Goal: Information Seeking & Learning: Check status

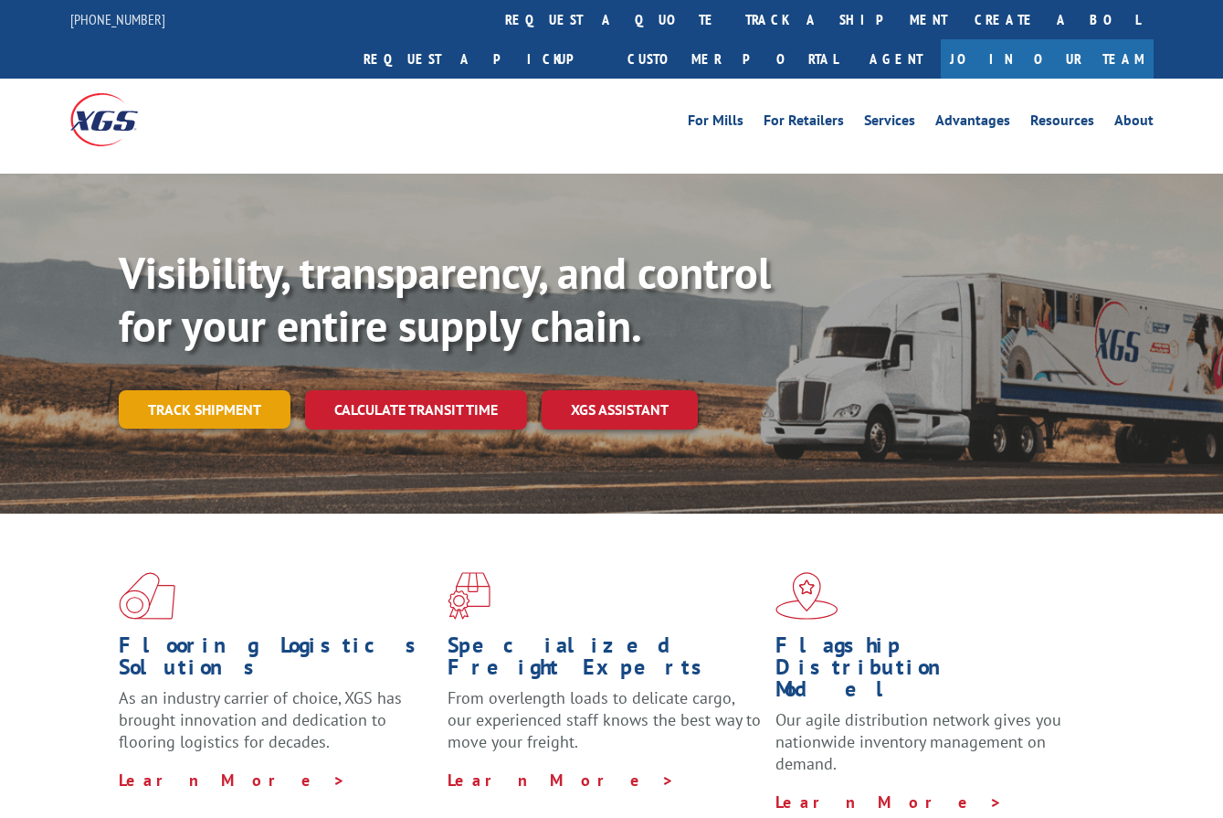
click at [205, 390] on link "Track shipment" at bounding box center [205, 409] width 172 height 38
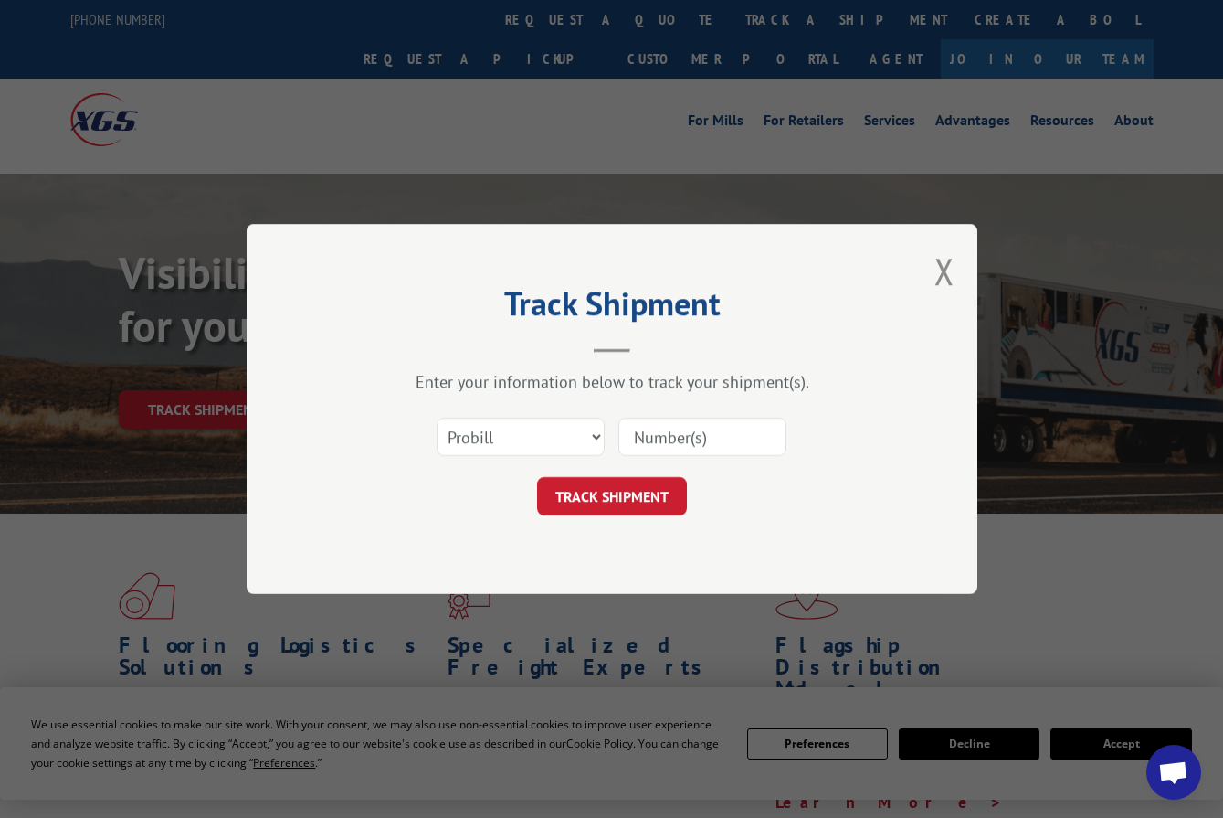
click at [612, 421] on div "Select category... Probill BOL PO" at bounding box center [612, 437] width 548 height 60
drag, startPoint x: 570, startPoint y: 428, endPoint x: 548, endPoint y: 452, distance: 33.0
click at [570, 428] on select "Select category... Probill BOL PO" at bounding box center [521, 437] width 168 height 38
select select "bol"
click at [437, 418] on select "Select category... Probill BOL PO" at bounding box center [521, 437] width 168 height 38
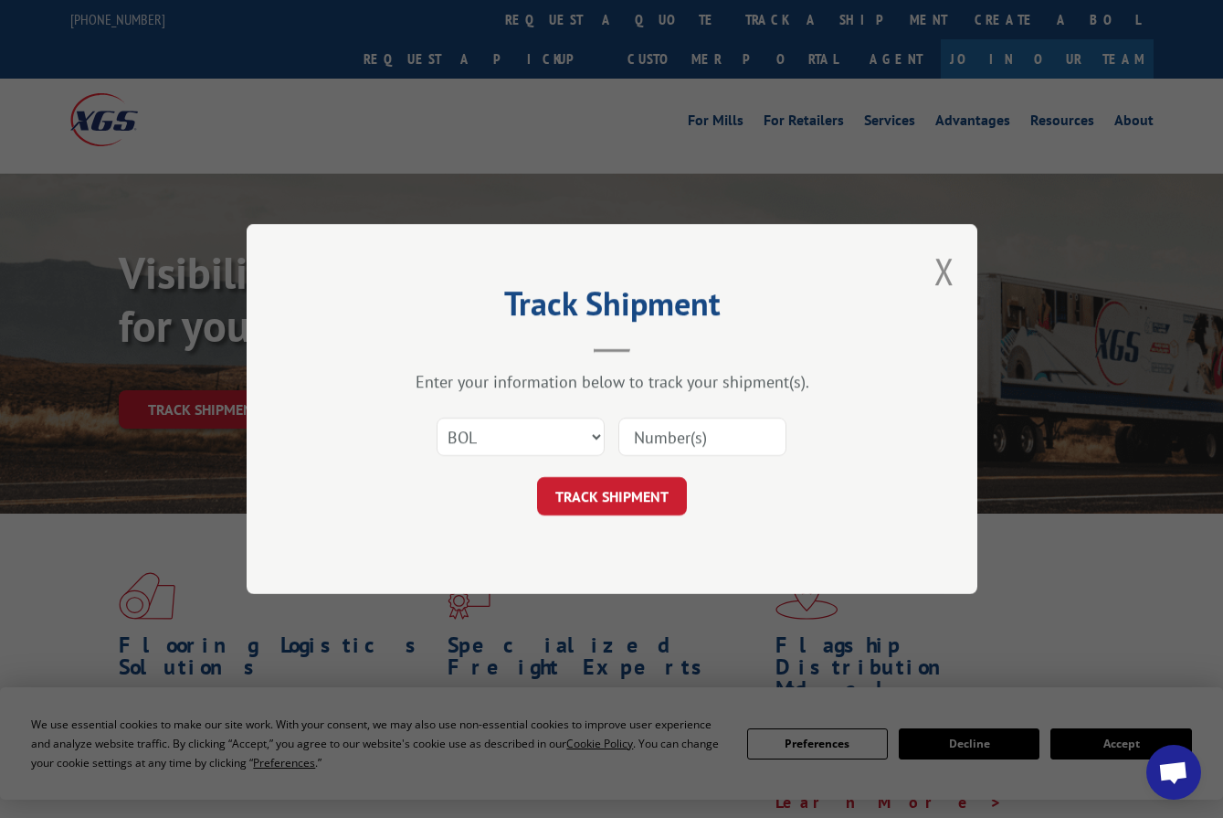
click at [621, 453] on input at bounding box center [702, 437] width 168 height 38
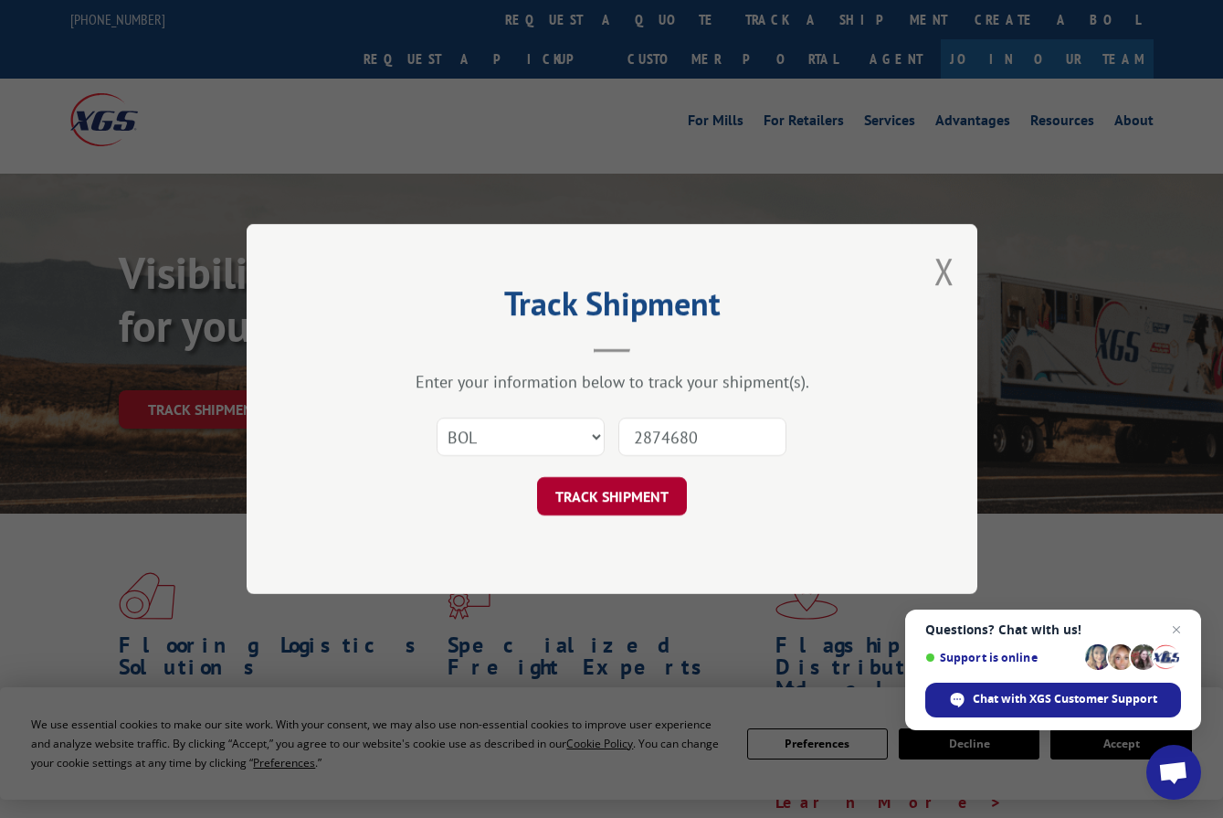
type input "2874680"
click at [596, 489] on button "TRACK SHIPMENT" at bounding box center [612, 496] width 150 height 38
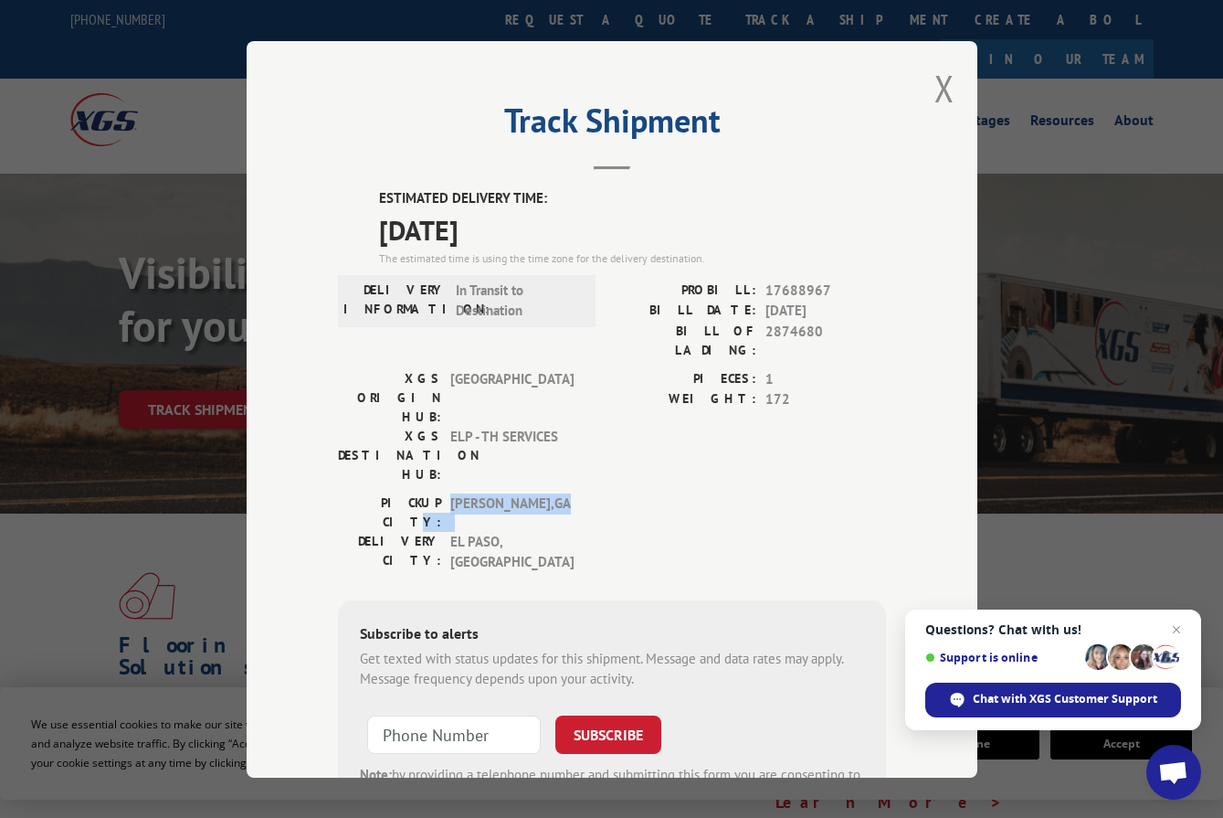
drag, startPoint x: 423, startPoint y: 426, endPoint x: 532, endPoint y: 429, distance: 108.8
click at [531, 492] on div "PICKUP CITY: [GEOGRAPHIC_DATA] , [GEOGRAPHIC_DATA]" at bounding box center [461, 511] width 247 height 38
click at [532, 492] on span "[GEOGRAPHIC_DATA] , [GEOGRAPHIC_DATA]" at bounding box center [511, 511] width 123 height 38
drag, startPoint x: 460, startPoint y: 280, endPoint x: 529, endPoint y: 297, distance: 70.5
click at [528, 297] on span "In Transit to Destination" at bounding box center [517, 300] width 123 height 41
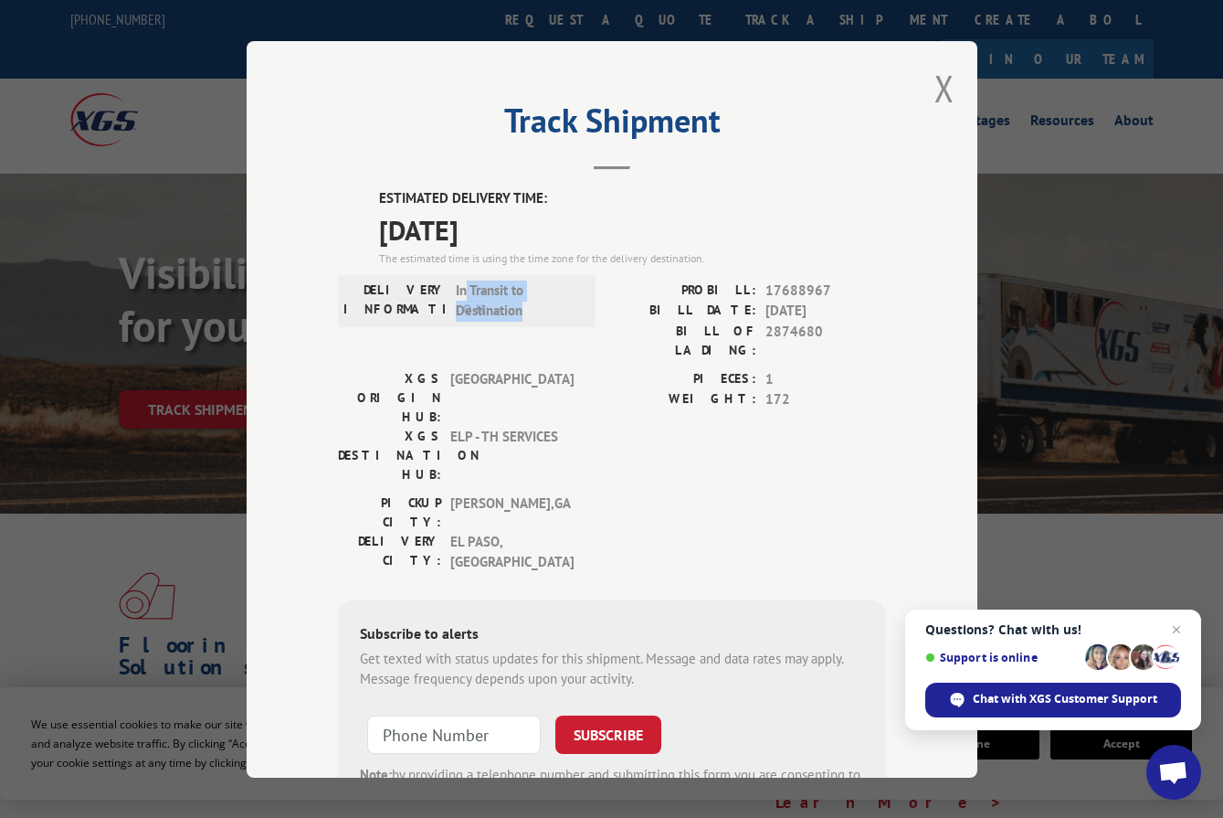
click at [529, 297] on span "In Transit to Destination" at bounding box center [517, 300] width 123 height 41
drag, startPoint x: 395, startPoint y: 228, endPoint x: 594, endPoint y: 227, distance: 199.2
click at [594, 227] on span "[DATE]" at bounding box center [632, 228] width 507 height 41
drag, startPoint x: 487, startPoint y: 228, endPoint x: 360, endPoint y: 224, distance: 127.1
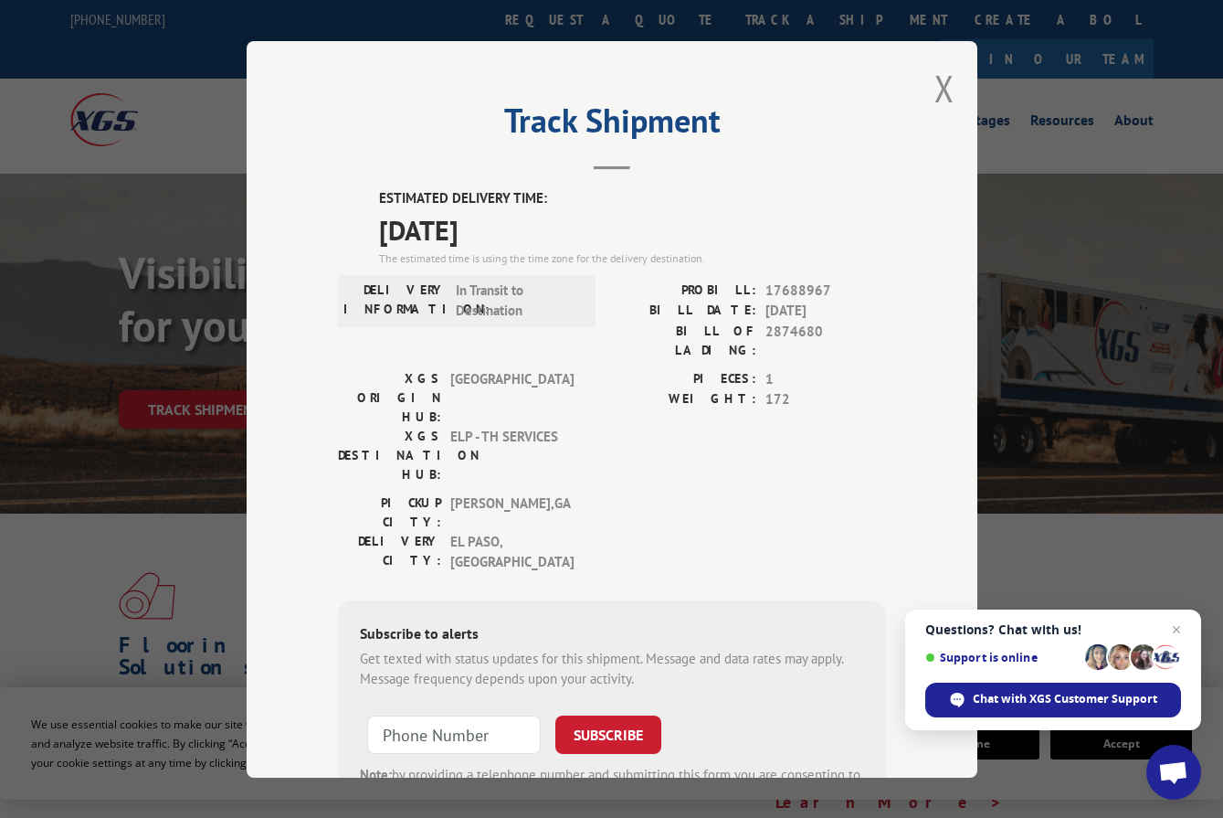
click at [356, 224] on div "ESTIMATED DELIVERY TIME: [DATE] The estimated time is using the time zone for t…" at bounding box center [612, 518] width 548 height 660
click at [396, 232] on span "[DATE]" at bounding box center [632, 228] width 507 height 41
drag, startPoint x: 346, startPoint y: 232, endPoint x: 535, endPoint y: 232, distance: 189.1
click at [535, 232] on div "ESTIMATED DELIVERY TIME: [DATE] The estimated time is using the time zone for t…" at bounding box center [612, 518] width 548 height 660
click at [600, 492] on div "PICKUP CITY: [GEOGRAPHIC_DATA] , [GEOGRAPHIC_DATA]: [GEOGRAPHIC_DATA] , [GEOGRA…" at bounding box center [612, 536] width 548 height 89
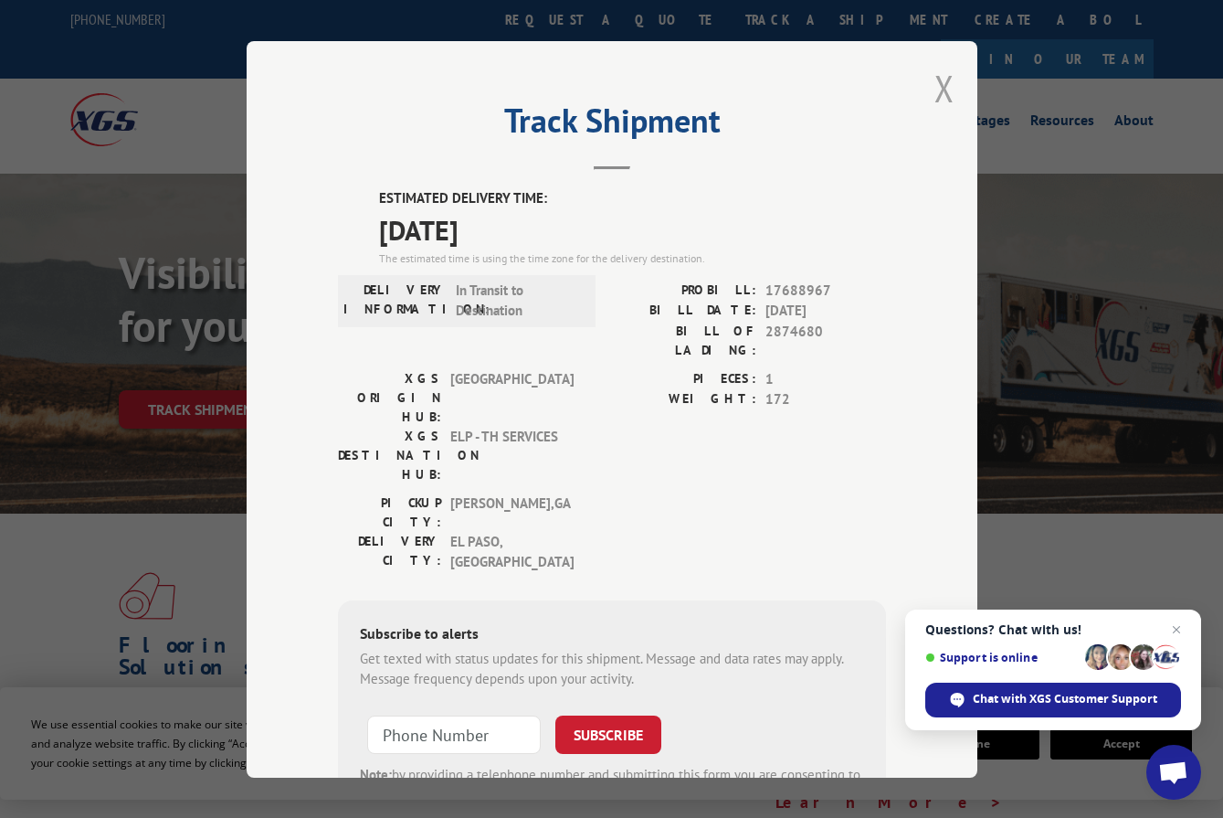
drag, startPoint x: 922, startPoint y: 84, endPoint x: 933, endPoint y: 82, distance: 11.1
click at [923, 84] on div "Track Shipment ESTIMATED DELIVERY TIME: [DATE] The estimated time is using the …" at bounding box center [612, 409] width 731 height 736
